Goal: Transaction & Acquisition: Purchase product/service

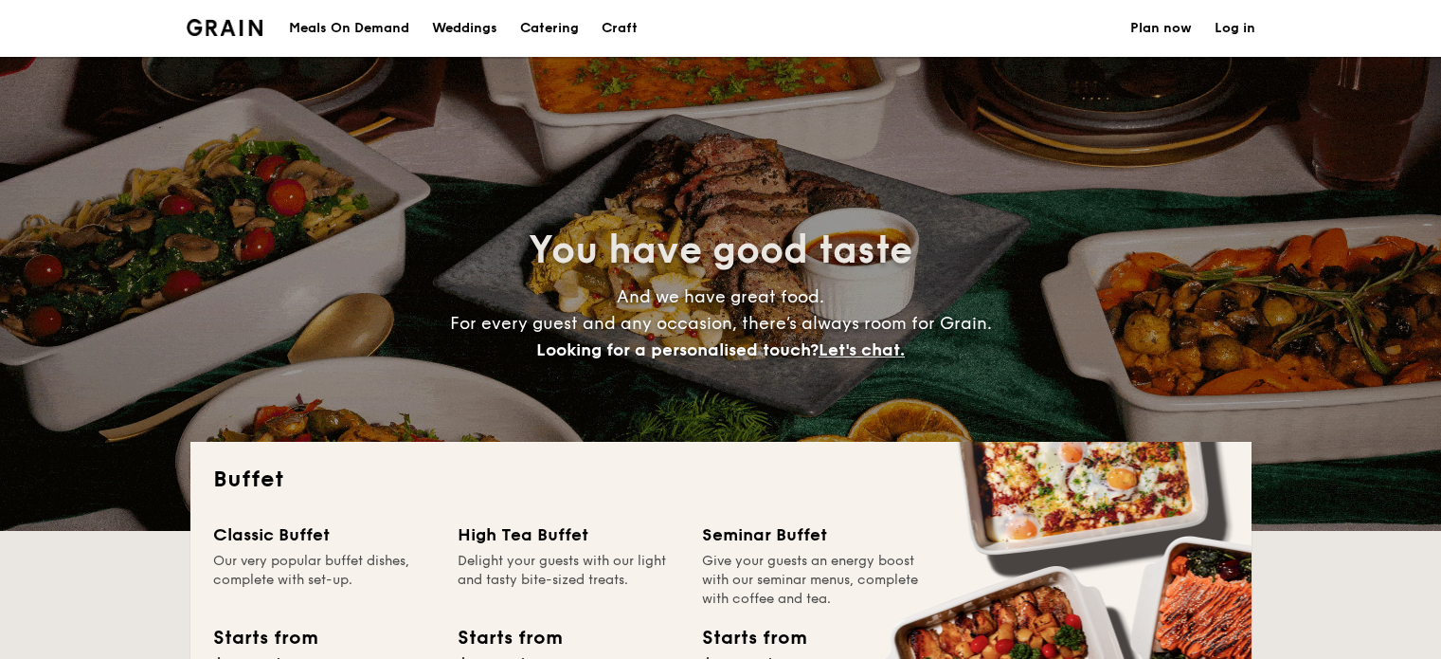
select select
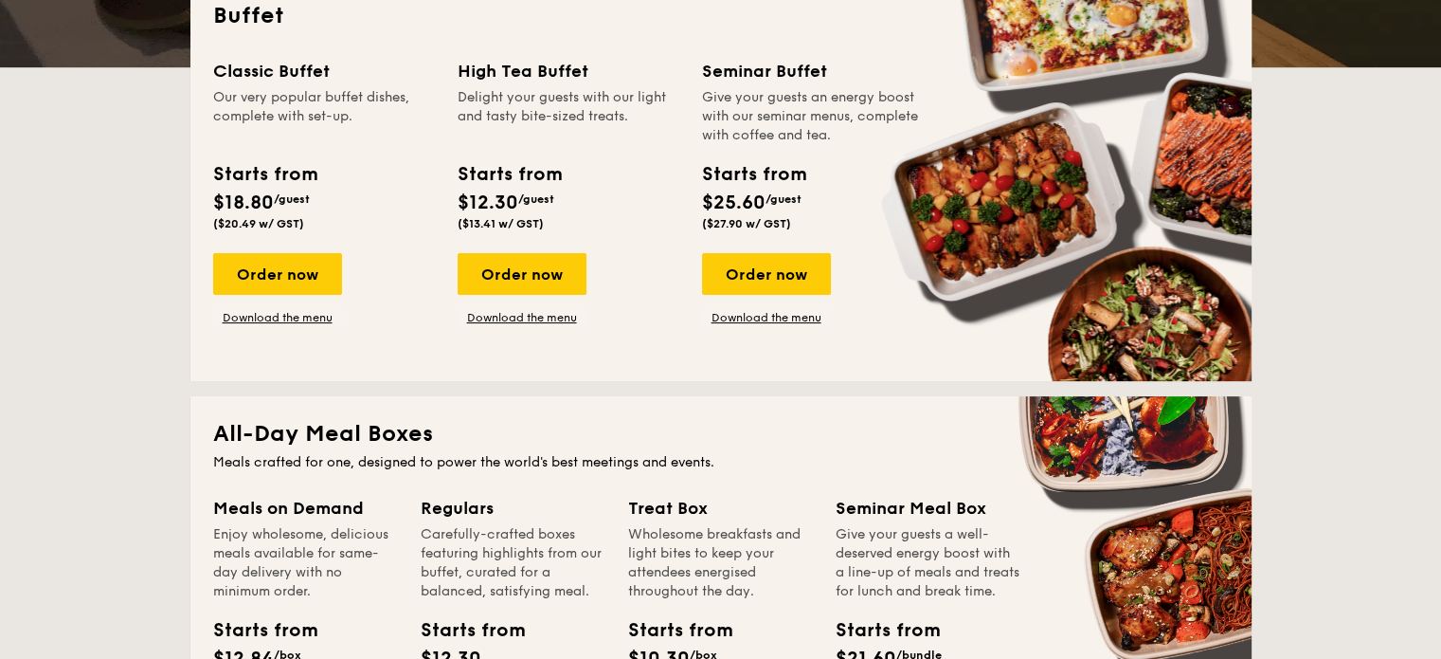
scroll to position [474, 0]
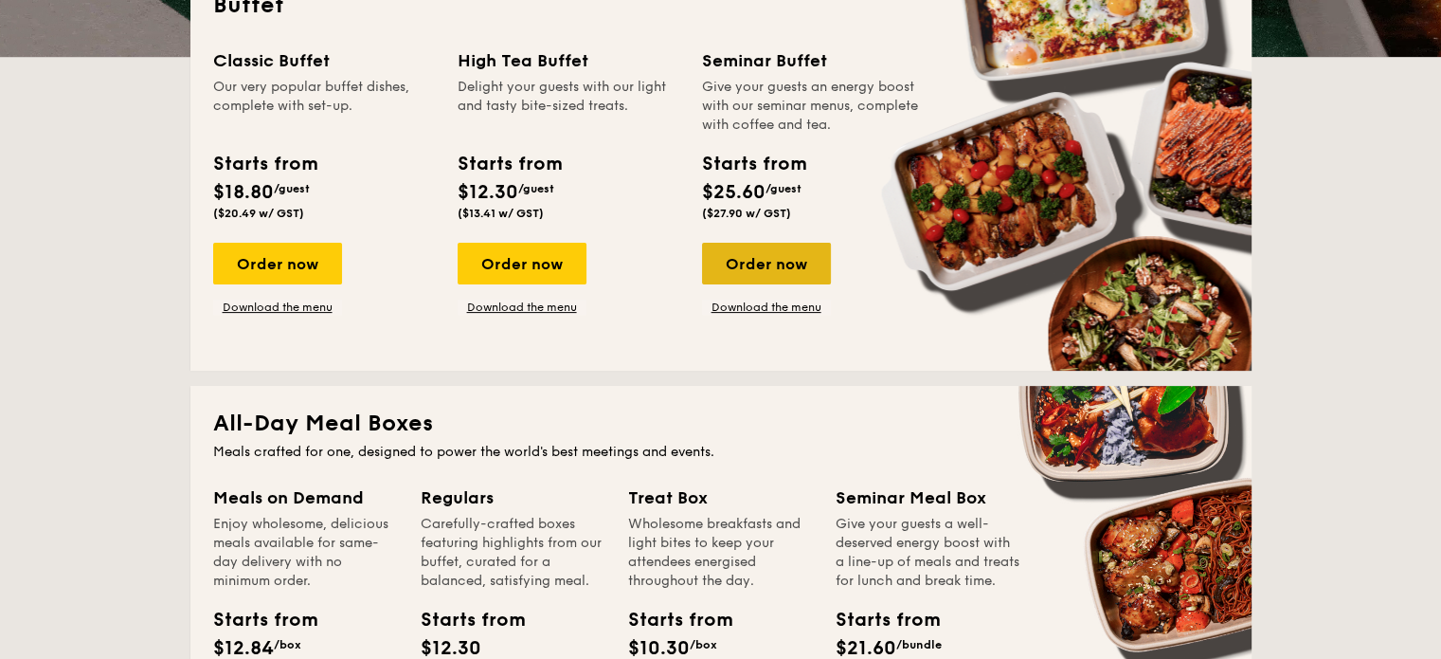
click at [733, 263] on div "Order now" at bounding box center [766, 264] width 129 height 42
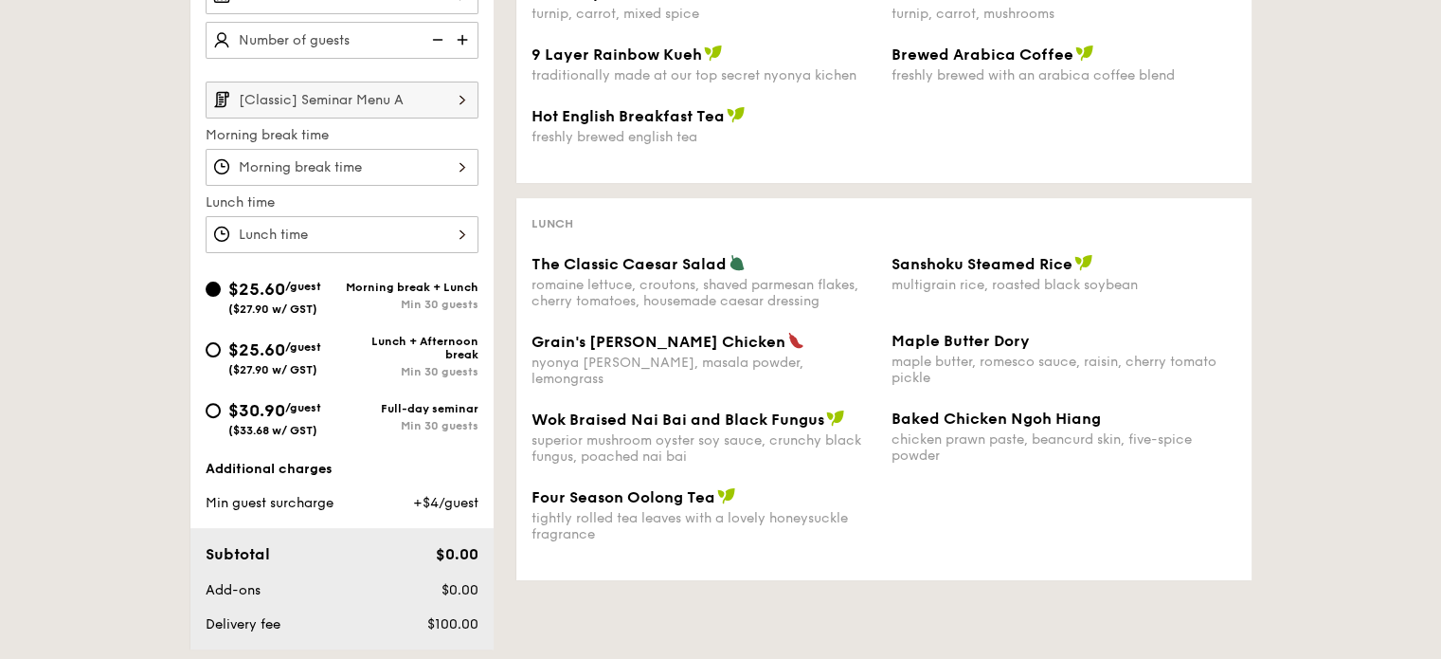
scroll to position [569, 0]
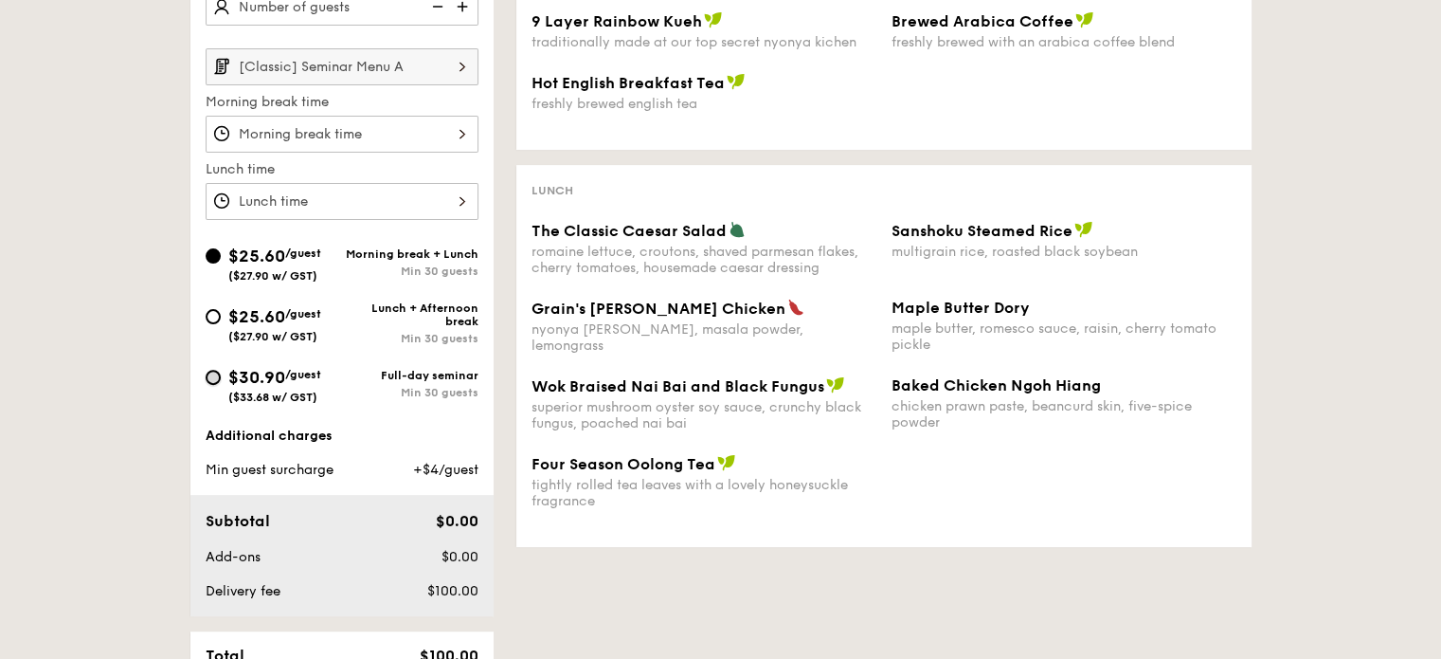
click at [212, 375] on input "$30.90 /guest ($33.68 w/ GST) Full-day seminar Min 30 guests" at bounding box center [213, 377] width 15 height 15
radio input "true"
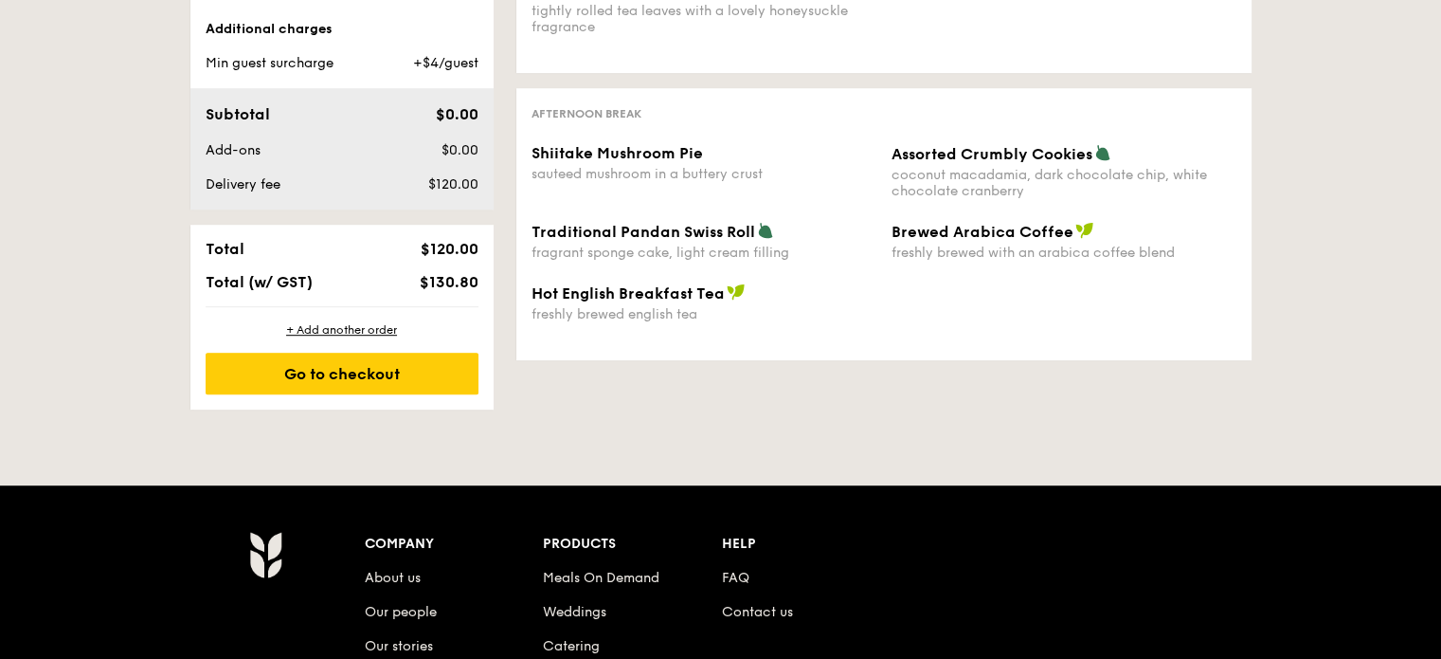
scroll to position [663, 0]
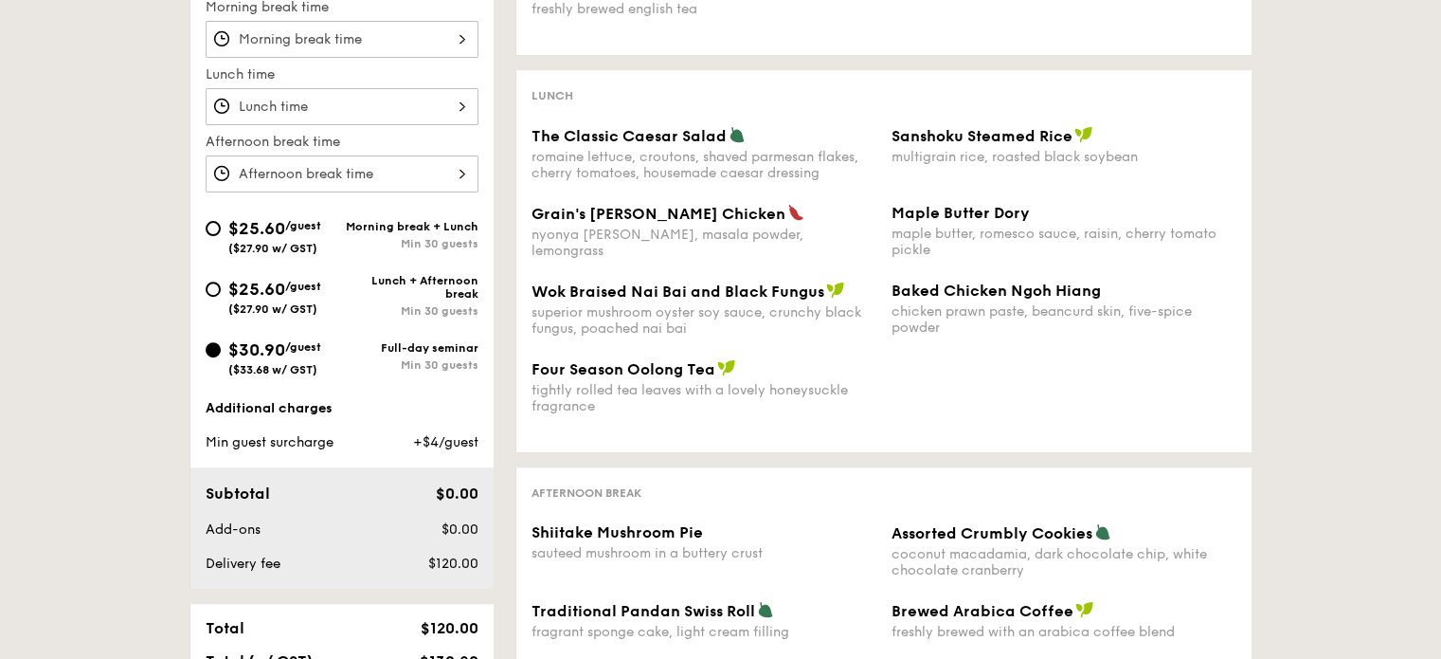
select select
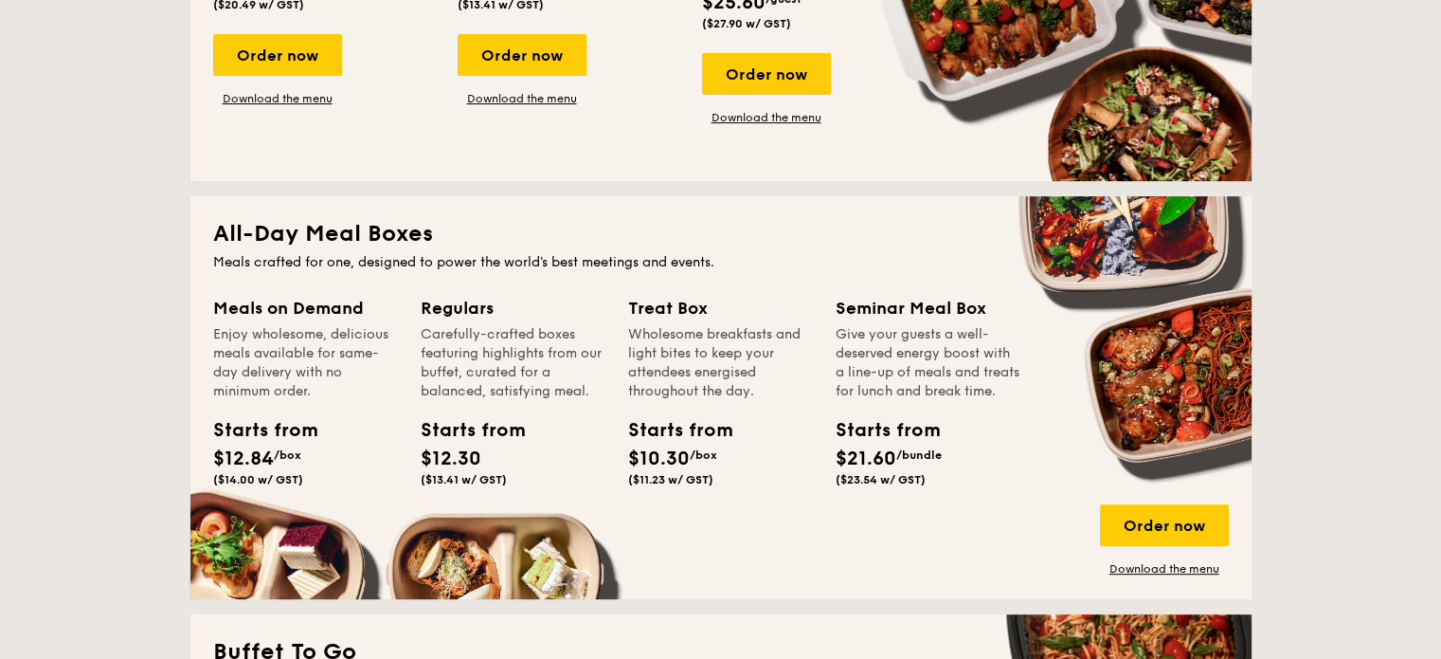
scroll to position [474, 0]
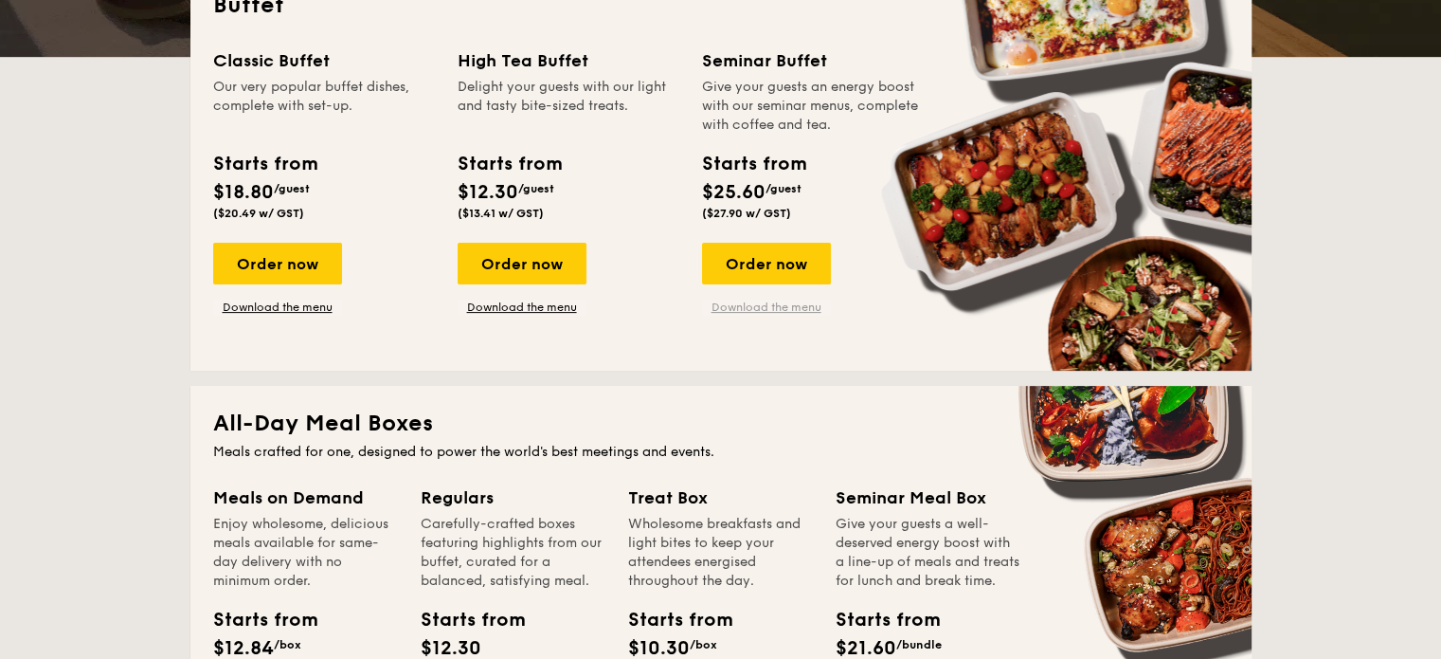
click at [794, 300] on link "Download the menu" at bounding box center [766, 306] width 129 height 15
